Goal: Transaction & Acquisition: Purchase product/service

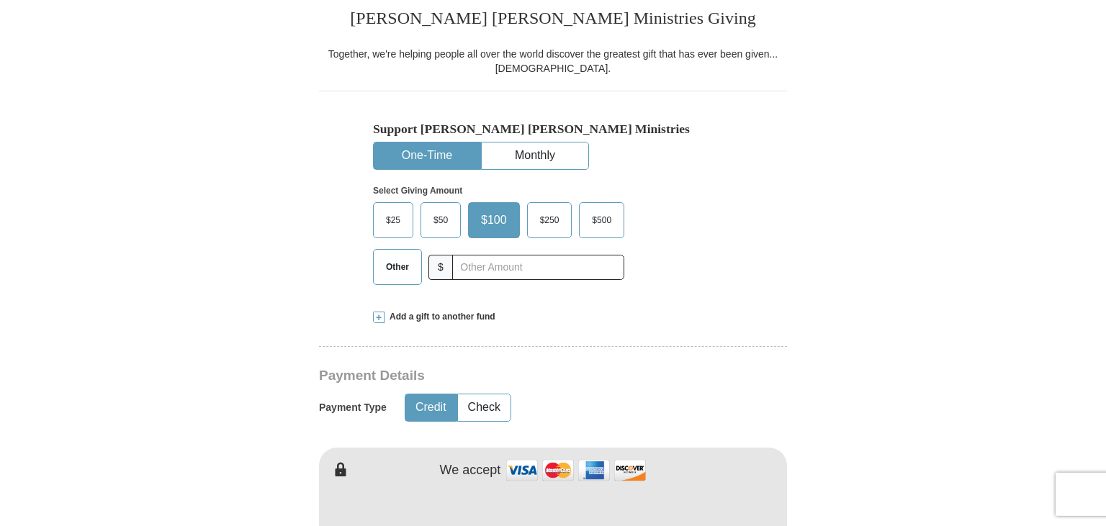
scroll to position [371, 0]
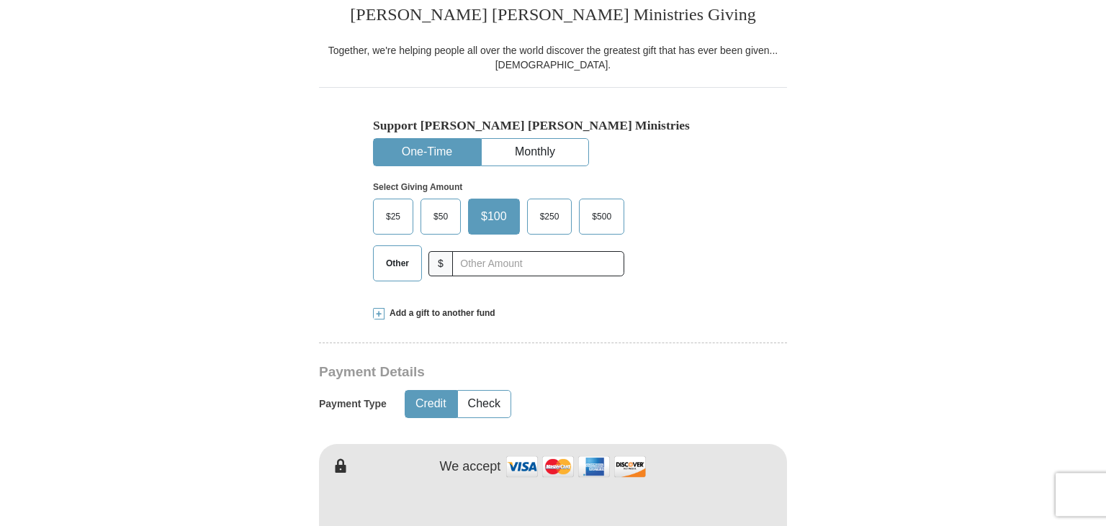
click at [400, 263] on span "Other" at bounding box center [397, 264] width 37 height 22
click at [0, 0] on input "Other" at bounding box center [0, 0] width 0 height 0
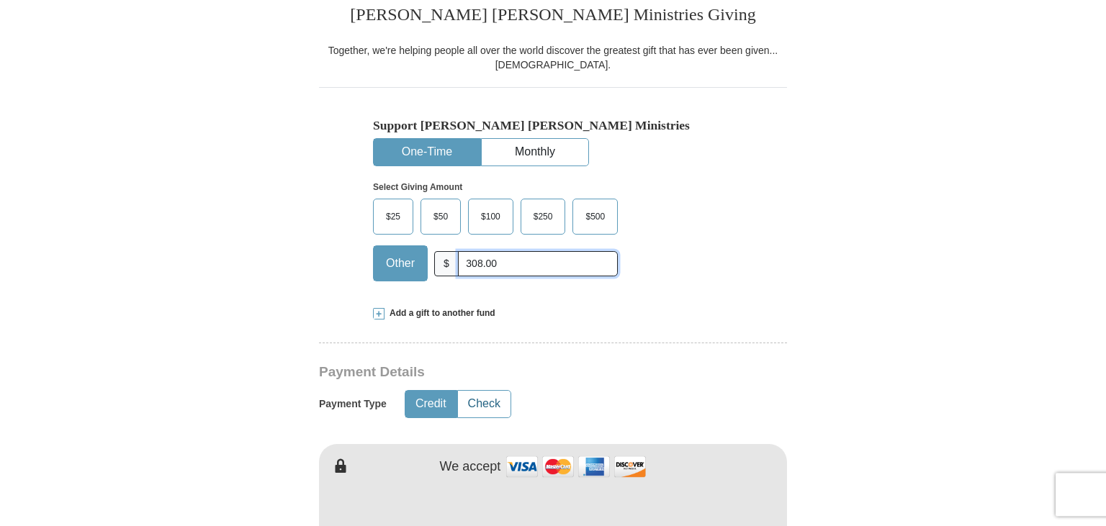
type input "308.00"
click at [493, 410] on button "Check" at bounding box center [484, 404] width 53 height 27
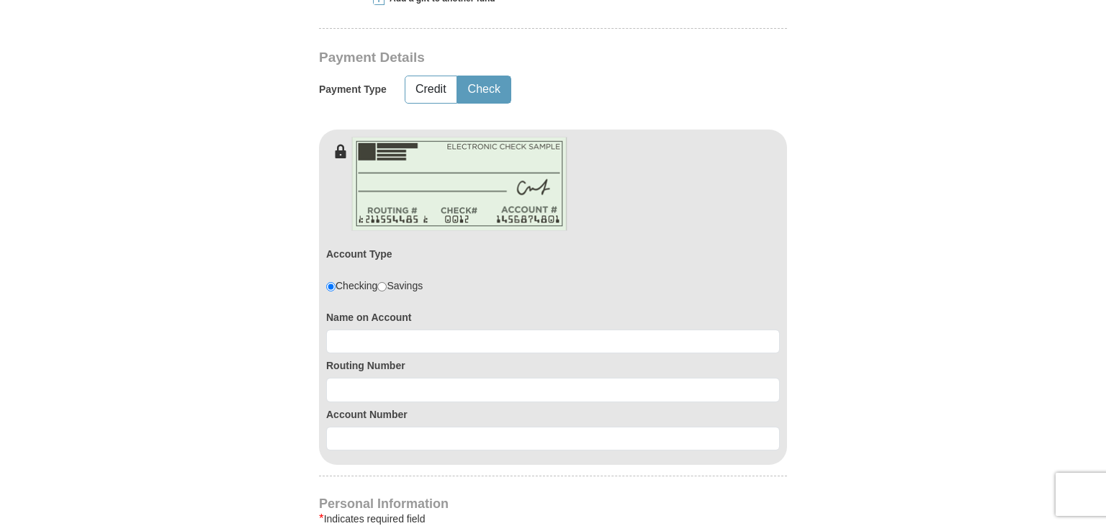
scroll to position [698, 0]
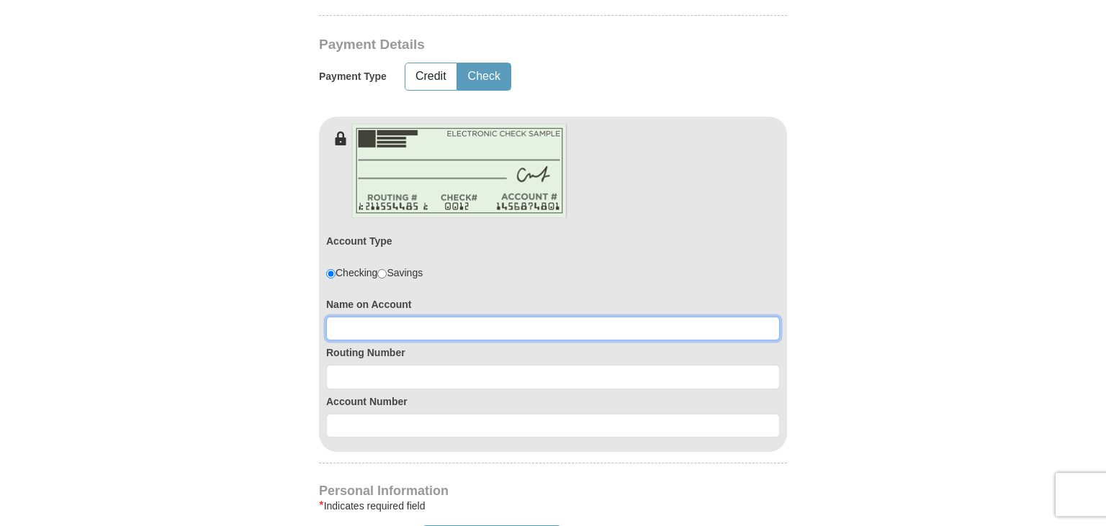
click at [497, 323] on input at bounding box center [553, 329] width 454 height 24
type input "Davis P. Dilling"
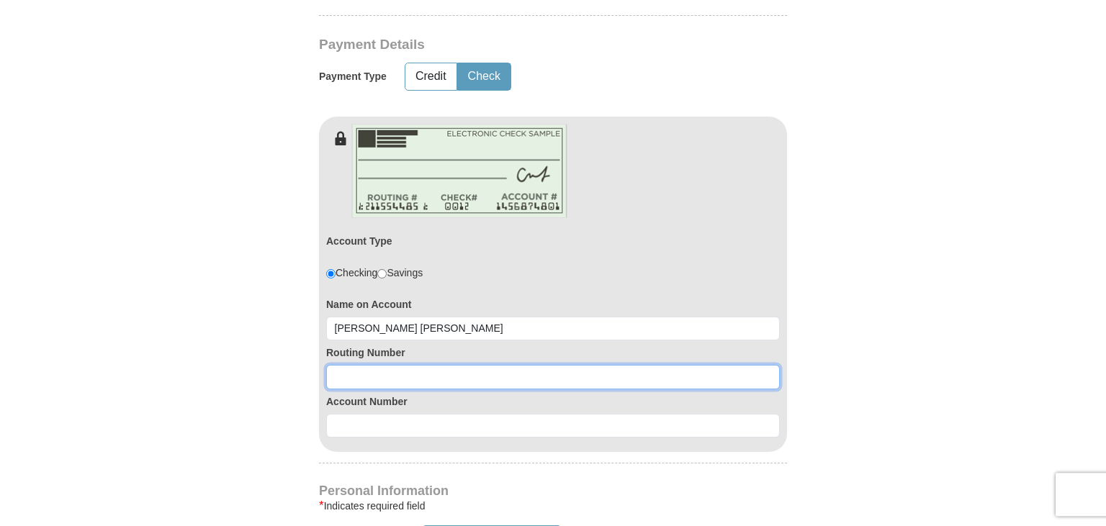
click at [508, 374] on input at bounding box center [553, 377] width 454 height 24
type input "031309123"
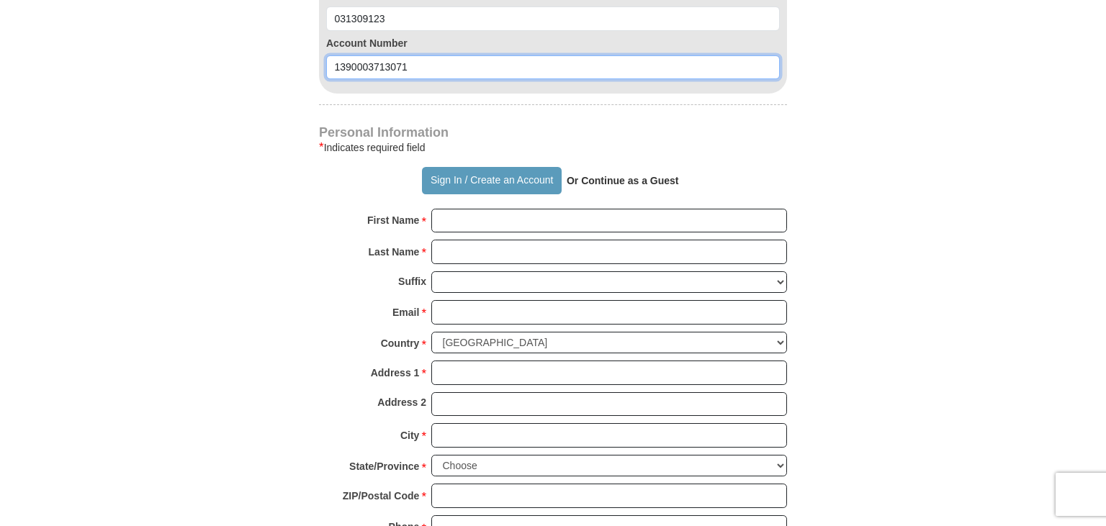
scroll to position [1063, 0]
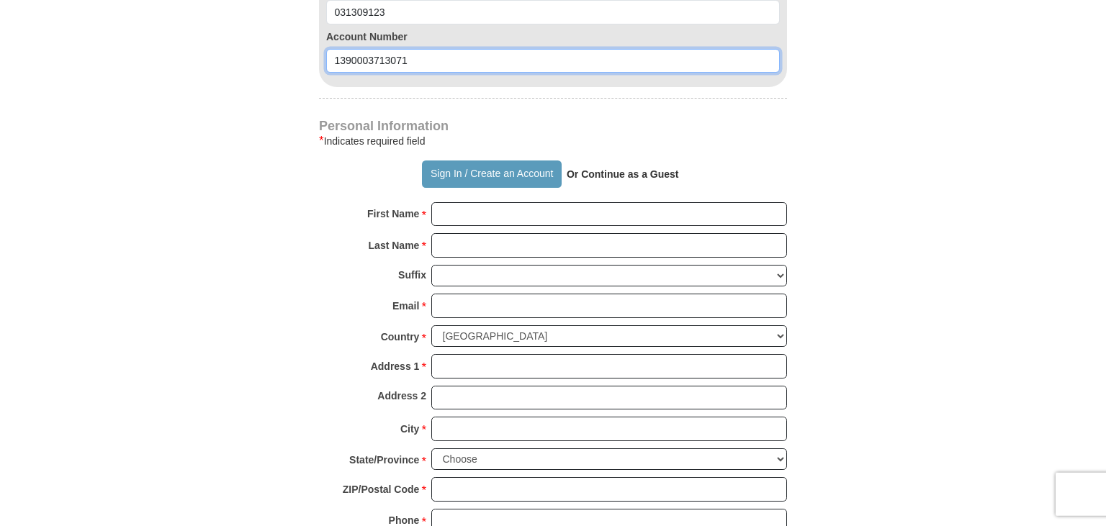
type input "1390003713071"
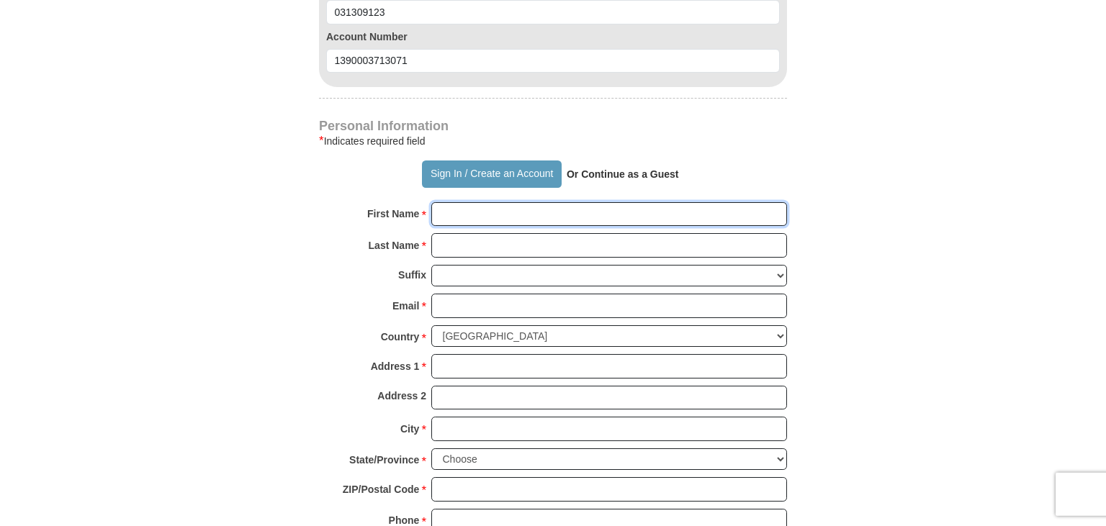
click at [598, 204] on input "First Name *" at bounding box center [609, 214] width 356 height 24
type input "Davis"
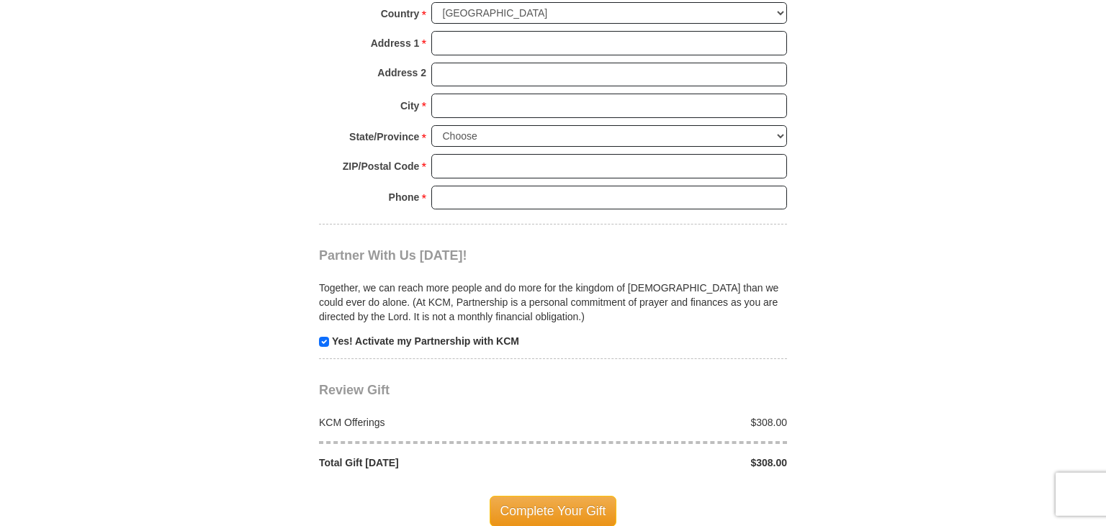
scroll to position [1406, 0]
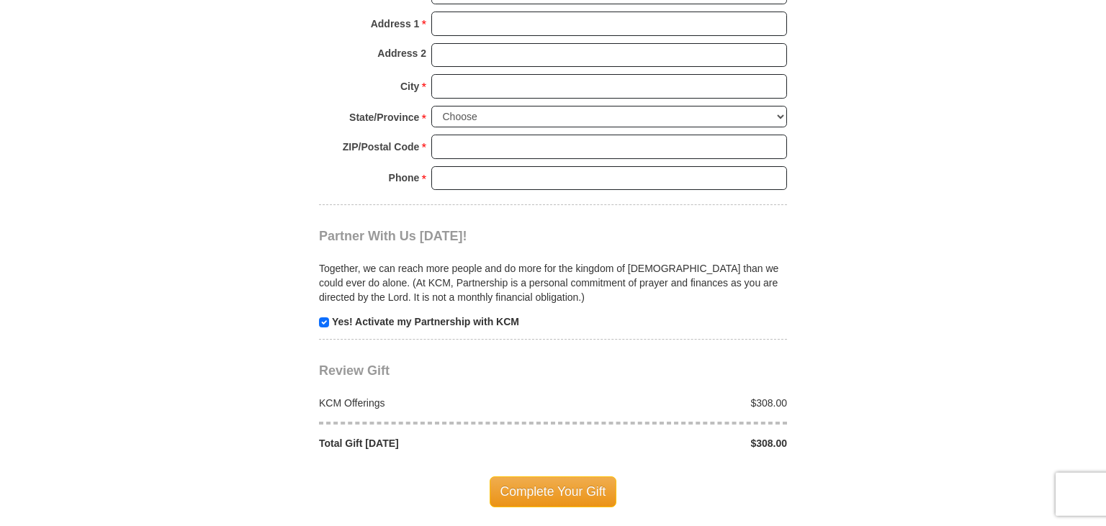
type input "Dilling"
click at [324, 317] on input "checkbox" at bounding box center [324, 322] width 10 height 10
checkbox input "false"
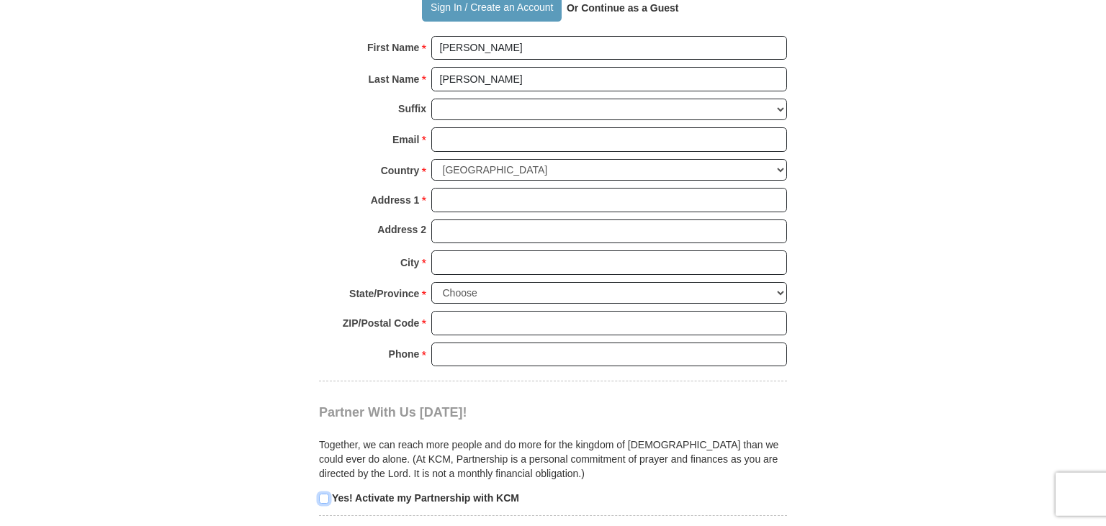
scroll to position [1060, 0]
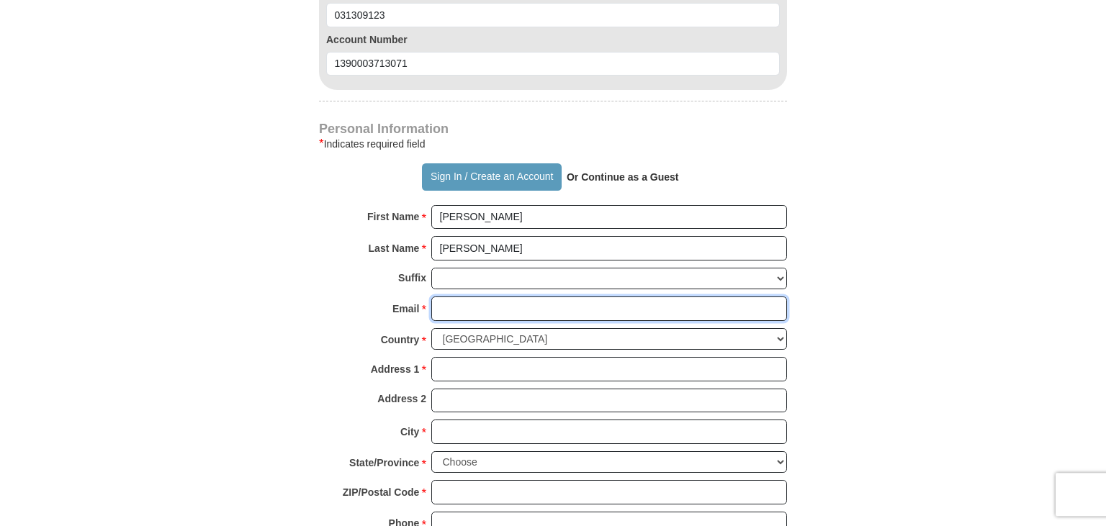
click at [580, 309] on input "Email *" at bounding box center [609, 309] width 356 height 24
type input "d"
type input "dpd15a@acu.edu"
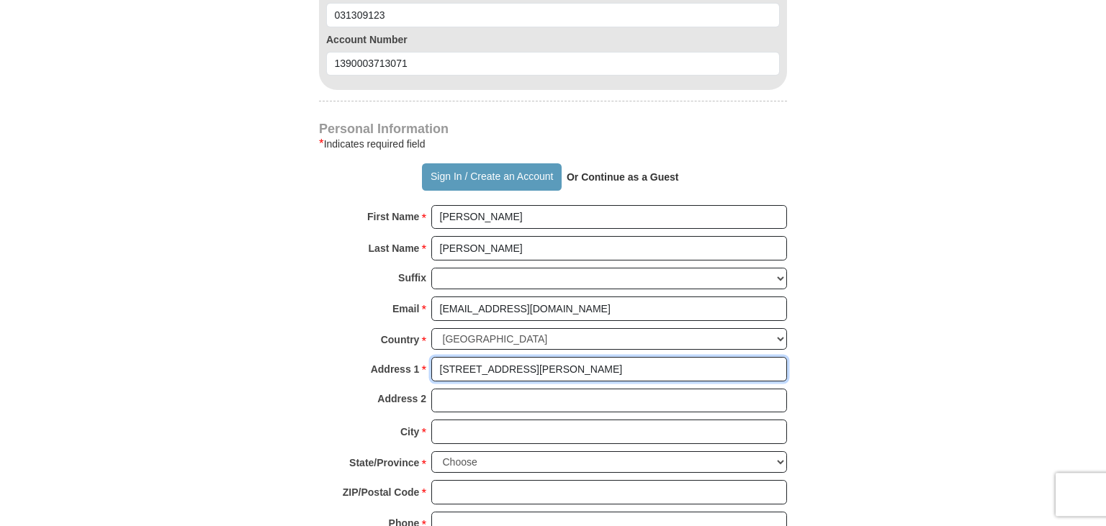
type input "156 Erford Rd"
type input "Apt 111"
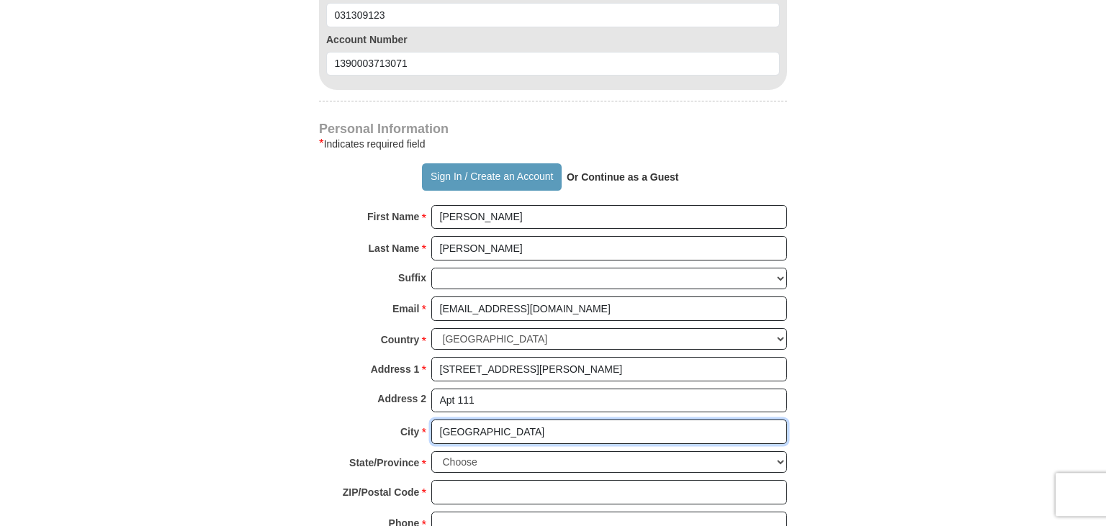
type input "Camp Hill"
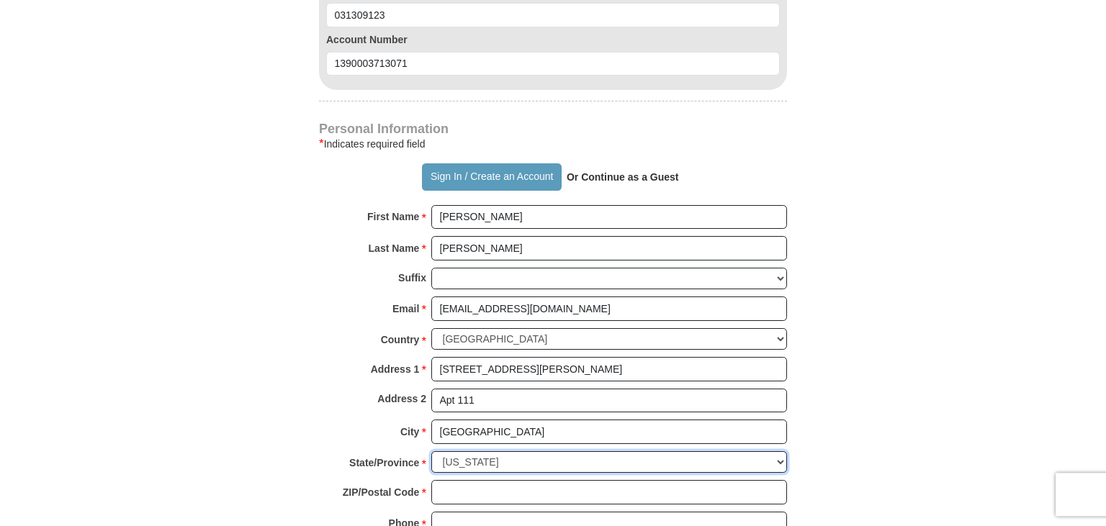
select select "PA"
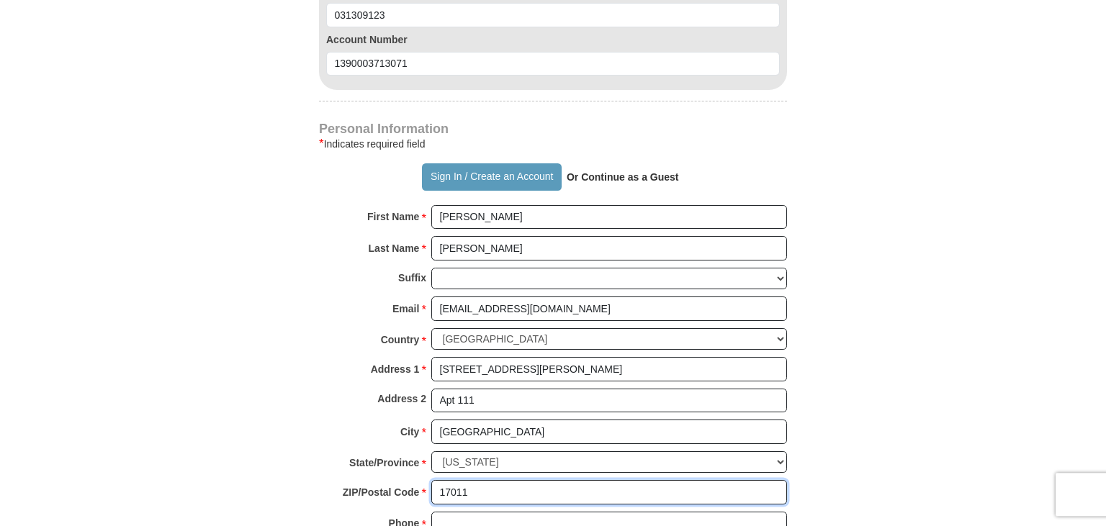
type input "17011"
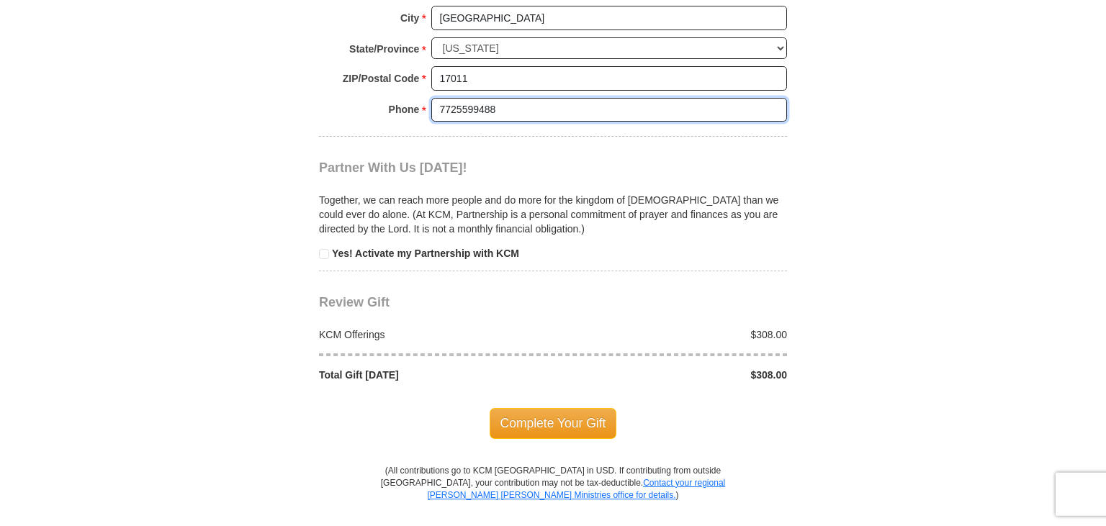
scroll to position [1482, 0]
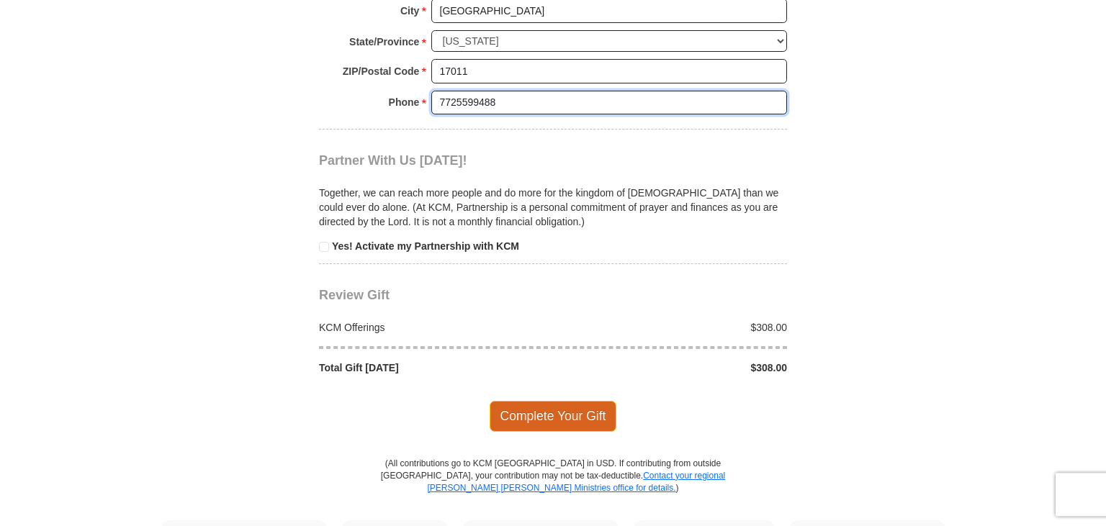
type input "7725599488"
click at [569, 408] on span "Complete Your Gift" at bounding box center [553, 416] width 127 height 30
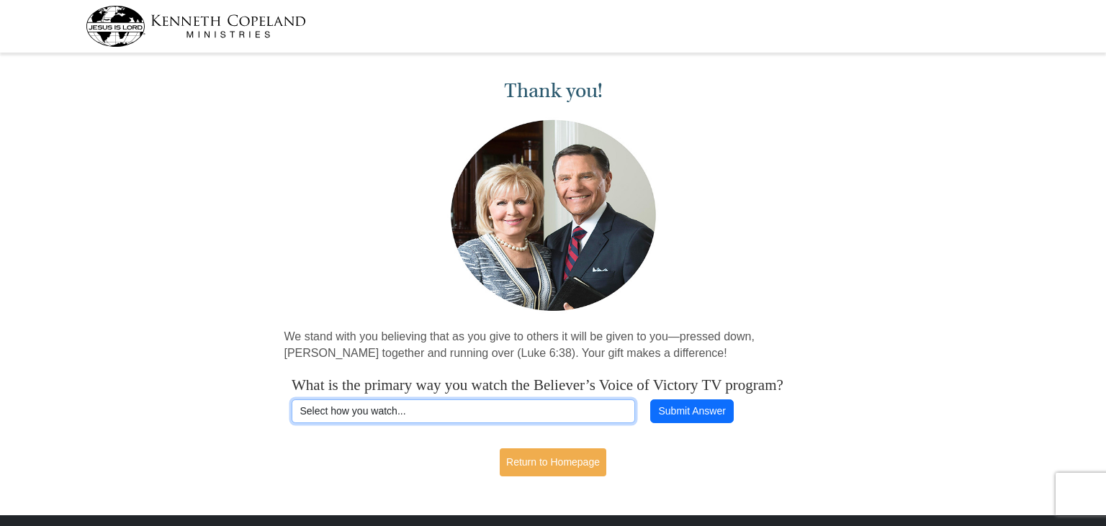
click at [292, 400] on select "Select how you watch... Daystar Morning Daystar Evening [DOMAIN_NAME] [DOMAIN_N…" at bounding box center [463, 412] width 343 height 24
click at [225, 414] on div "Thank you! We stand with you believing that as you give to others it will be gi…" at bounding box center [553, 272] width 1106 height 429
